Goal: Communication & Community: Ask a question

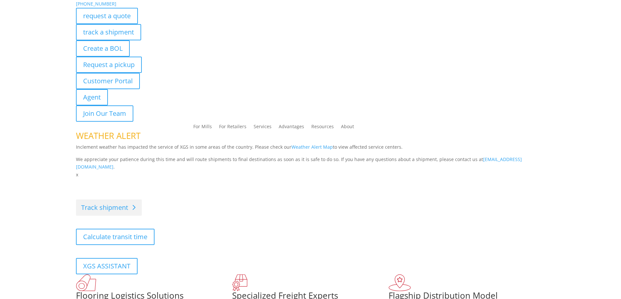
click at [107, 204] on link "Track shipment" at bounding box center [109, 208] width 66 height 16
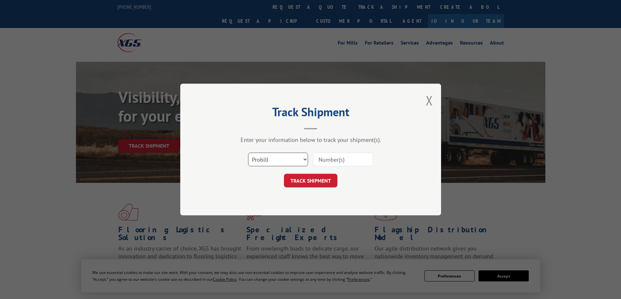
click at [296, 159] on select "Select category... Probill BOL PO" at bounding box center [278, 160] width 60 height 14
click at [248, 153] on select "Select category... Probill BOL PO" at bounding box center [278, 160] width 60 height 14
click at [341, 153] on input at bounding box center [343, 160] width 60 height 14
click at [243, 155] on div "Select category... Probill BOL PO" at bounding box center [310, 160] width 195 height 22
drag, startPoint x: 270, startPoint y: 160, endPoint x: 269, endPoint y: 164, distance: 3.7
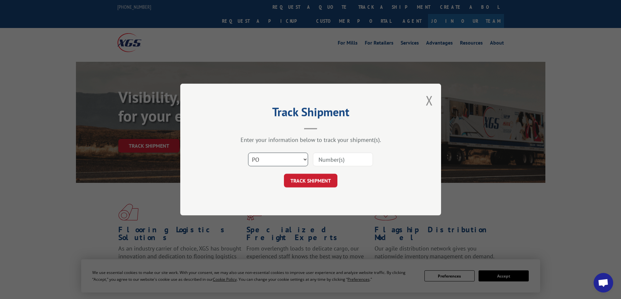
click at [270, 160] on select "Select category... Probill BOL PO" at bounding box center [278, 160] width 60 height 14
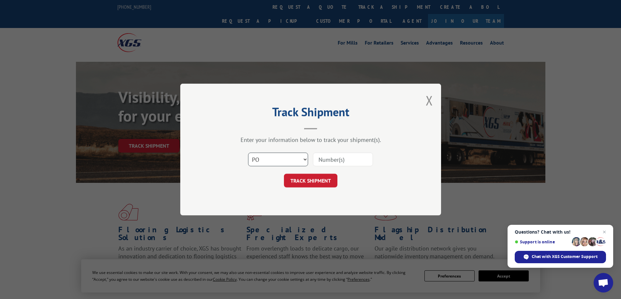
select select "bol"
click at [248, 153] on select "Select category... Probill BOL PO" at bounding box center [278, 160] width 60 height 14
click at [330, 156] on input at bounding box center [343, 160] width 60 height 14
type input "17629542"
click button "TRACK SHIPMENT" at bounding box center [310, 181] width 53 height 14
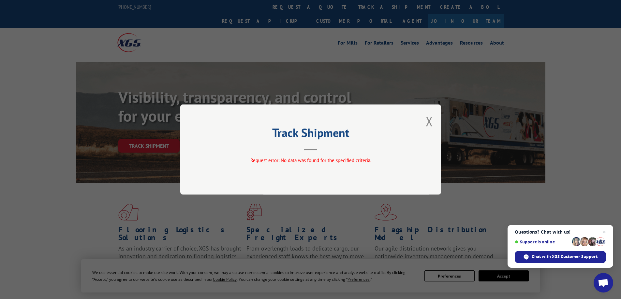
drag, startPoint x: 429, startPoint y: 120, endPoint x: 418, endPoint y: 121, distance: 10.8
click at [429, 120] on button "Close modal" at bounding box center [429, 121] width 7 height 17
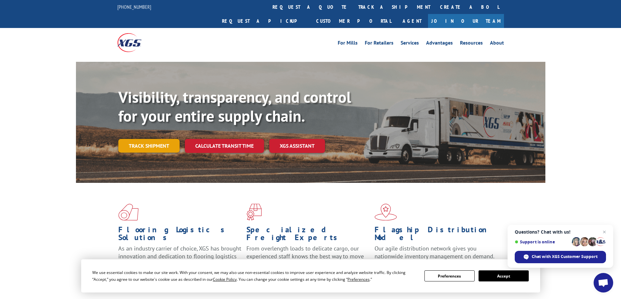
click at [137, 139] on link "Track shipment" at bounding box center [148, 146] width 61 height 14
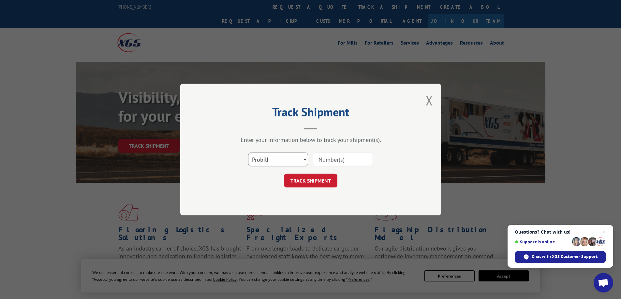
click at [302, 159] on select "Select category... Probill BOL PO" at bounding box center [278, 160] width 60 height 14
select select "po"
click at [248, 153] on select "Select category... Probill BOL PO" at bounding box center [278, 160] width 60 height 14
click at [353, 160] on input at bounding box center [343, 160] width 60 height 14
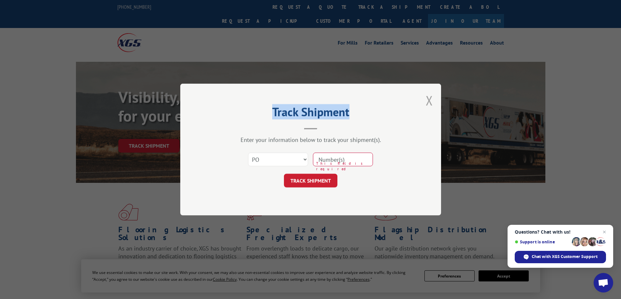
click at [431, 99] on div "Track Shipment Enter your information below to track your shipment(s). Select c…" at bounding box center [310, 150] width 261 height 132
click at [429, 100] on button "Close modal" at bounding box center [429, 100] width 7 height 17
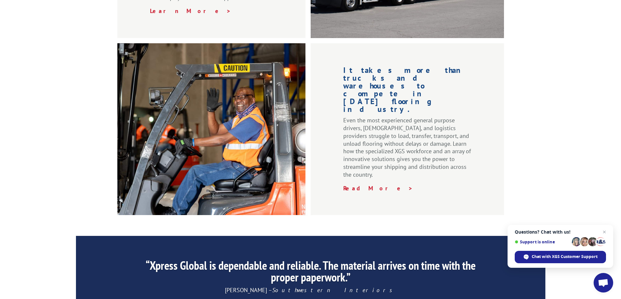
scroll to position [977, 0]
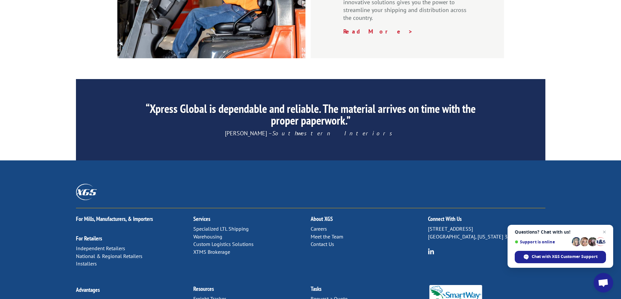
click at [316, 241] on link "Contact Us" at bounding box center [322, 244] width 23 height 7
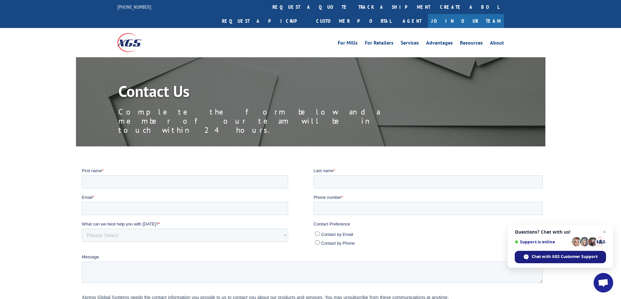
click at [571, 257] on span "Chat with XGS Customer Support" at bounding box center [564, 257] width 66 height 6
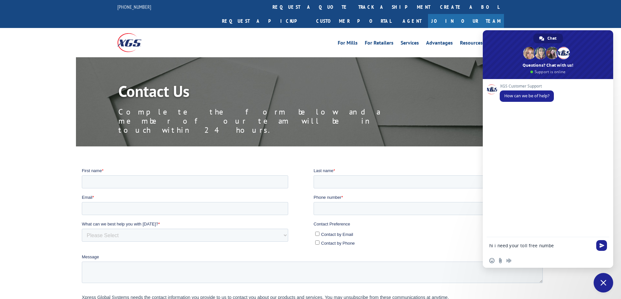
type textarea "hi i need your toll free number"
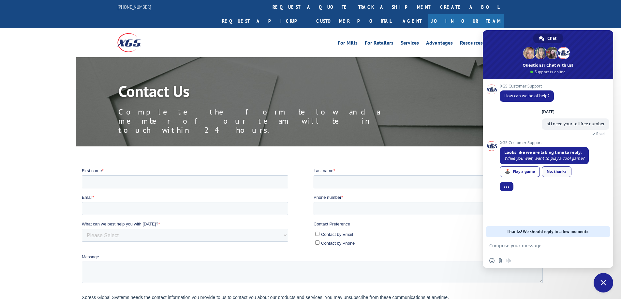
click at [567, 174] on div "No, thanks" at bounding box center [557, 171] width 30 height 11
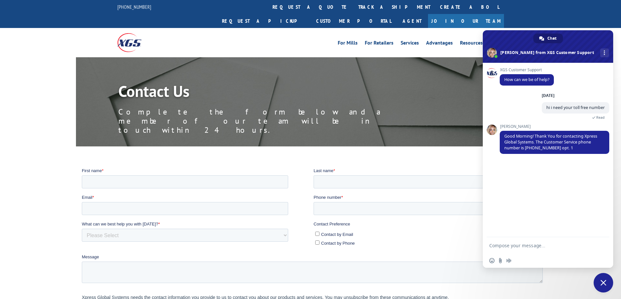
drag, startPoint x: 513, startPoint y: 237, endPoint x: 515, endPoint y: 247, distance: 9.6
click at [513, 240] on div at bounding box center [548, 247] width 130 height 18
click at [515, 247] on textarea "Compose your message..." at bounding box center [540, 246] width 103 height 6
type textarea "that isnt toll free"
type textarea "that is an international call which is not allowed on our phones"
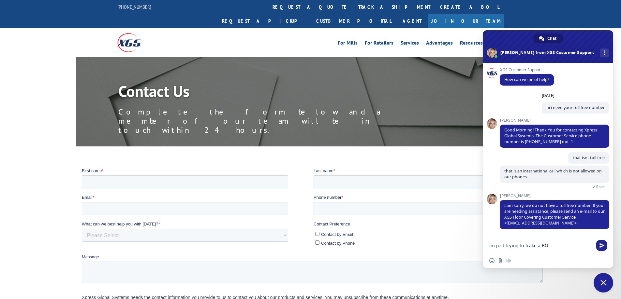
type textarea "im just trying to trakc a BOL"
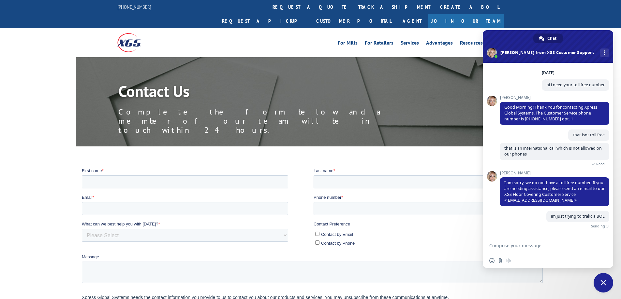
scroll to position [15, 0]
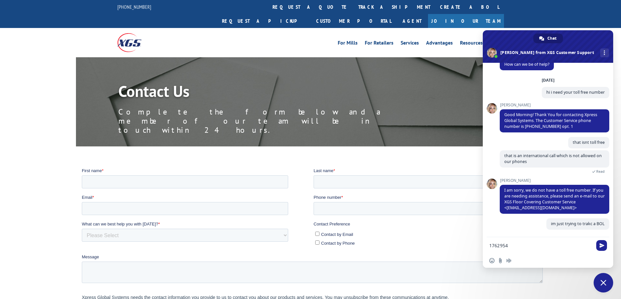
type textarea "17629542"
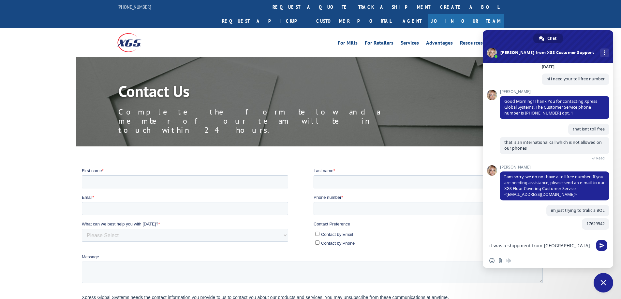
scroll to position [30, 0]
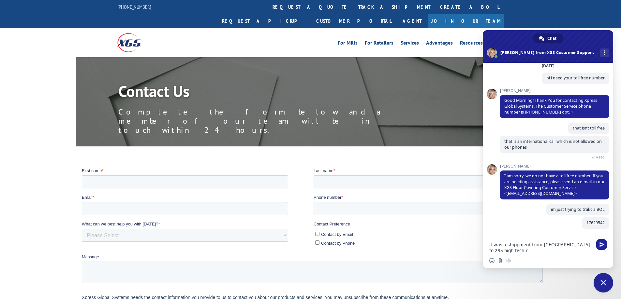
type textarea "it was a shippment from [GEOGRAPHIC_DATA] to [STREET_ADDRESS]"
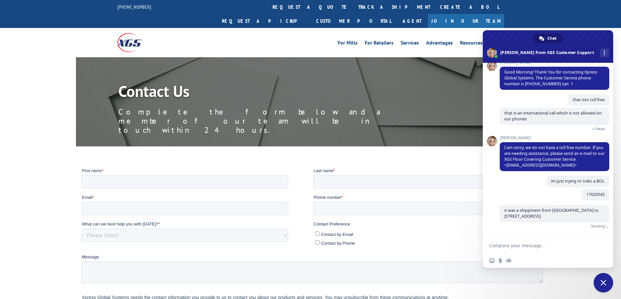
scroll to position [48, 0]
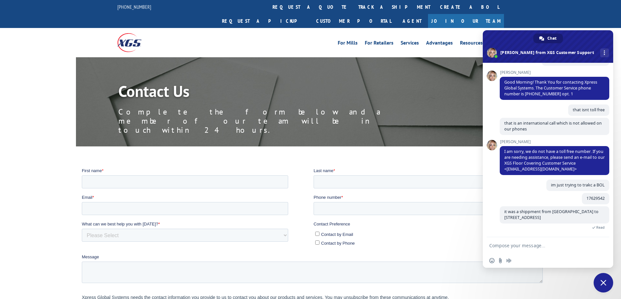
click at [502, 244] on textarea "Compose your message..." at bounding box center [540, 246] width 103 height 6
type textarea "can you tell me where it is?"
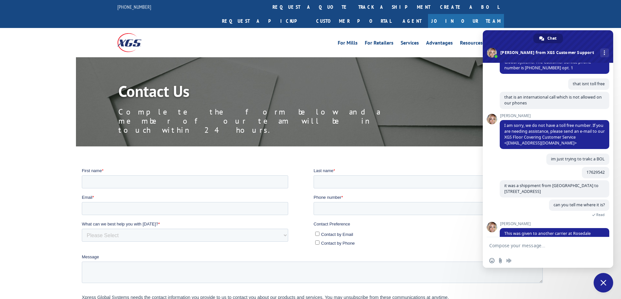
scroll to position [95, 0]
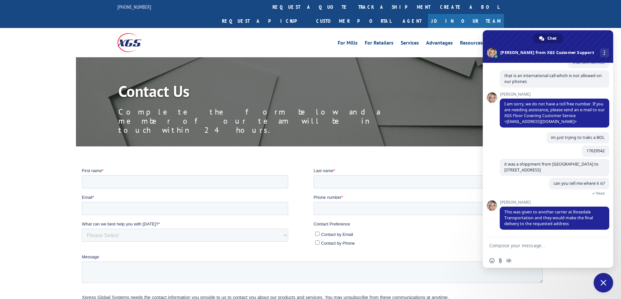
click at [566, 248] on textarea "Compose your message..." at bounding box center [540, 246] width 103 height 6
type textarea "do you have the BOL"
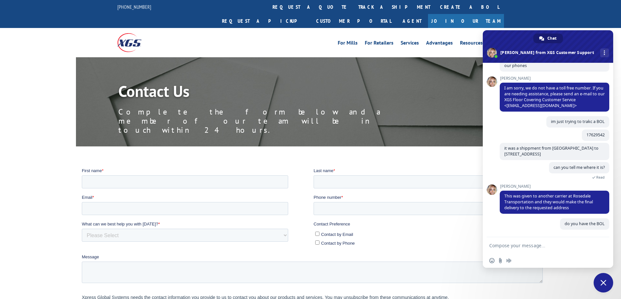
scroll to position [111, 0]
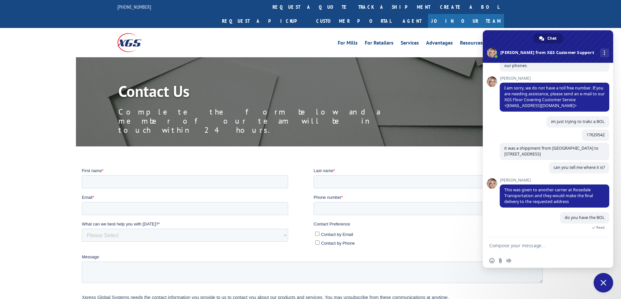
click at [548, 249] on textarea "Compose your message..." at bounding box center [540, 246] width 103 height 6
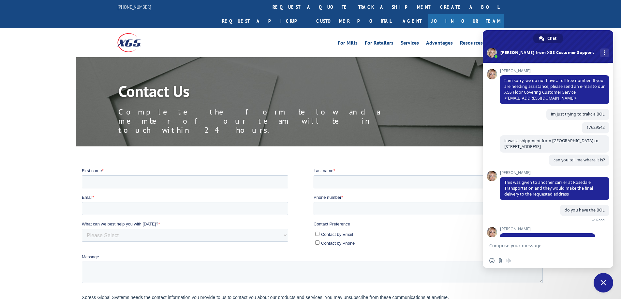
scroll to position [134, 0]
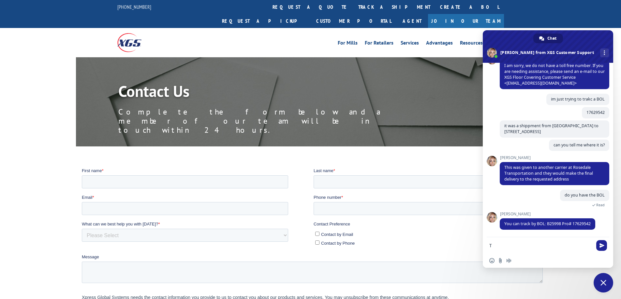
type textarea "TY"
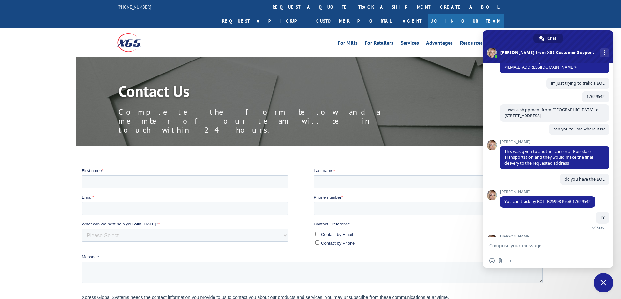
scroll to position [215, 0]
